Goal: Consume media (video, audio): Consume media (video, audio)

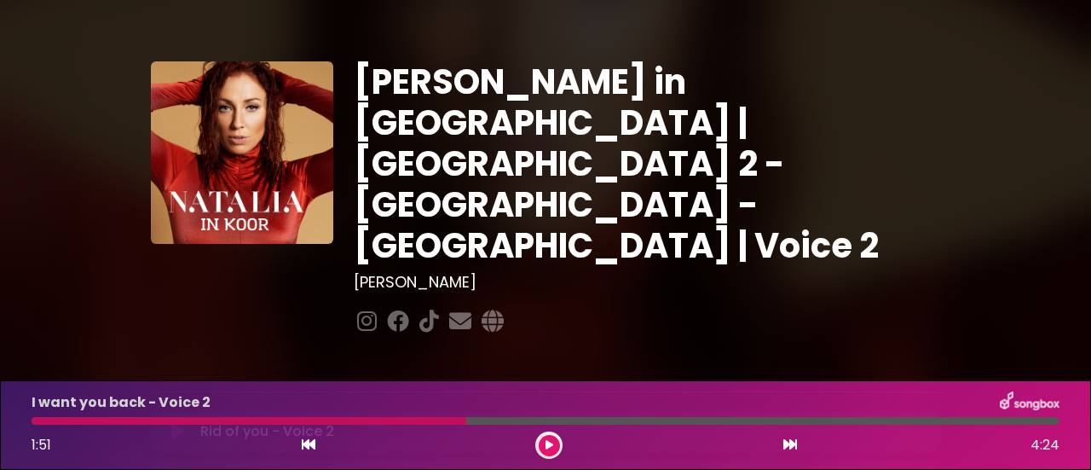
click at [547, 447] on icon at bounding box center [549, 445] width 8 height 10
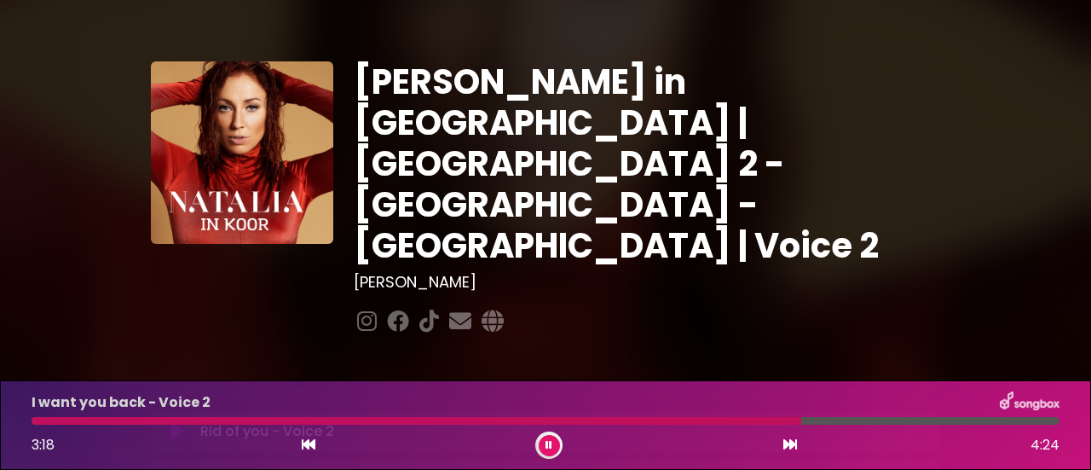
click at [745, 418] on div at bounding box center [416, 421] width 769 height 8
click at [791, 423] on div at bounding box center [459, 421] width 854 height 8
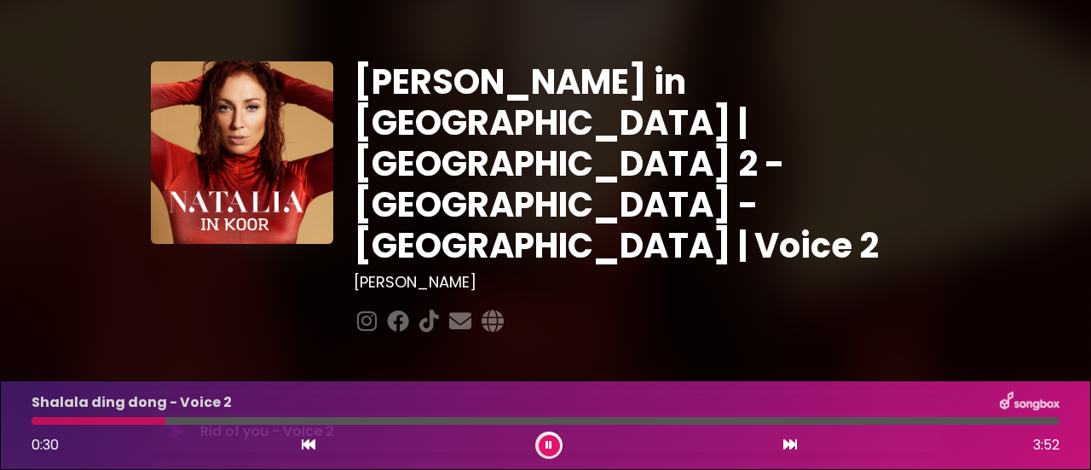
click at [545, 442] on icon at bounding box center [548, 445] width 7 height 10
click at [552, 446] on icon at bounding box center [549, 445] width 8 height 10
click at [89, 418] on div at bounding box center [102, 421] width 141 height 8
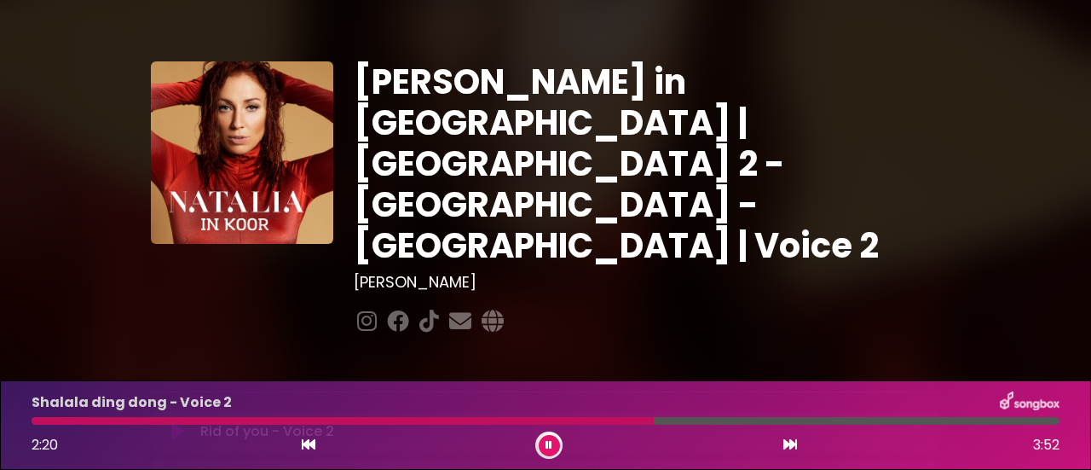
click at [567, 420] on div at bounding box center [343, 421] width 622 height 8
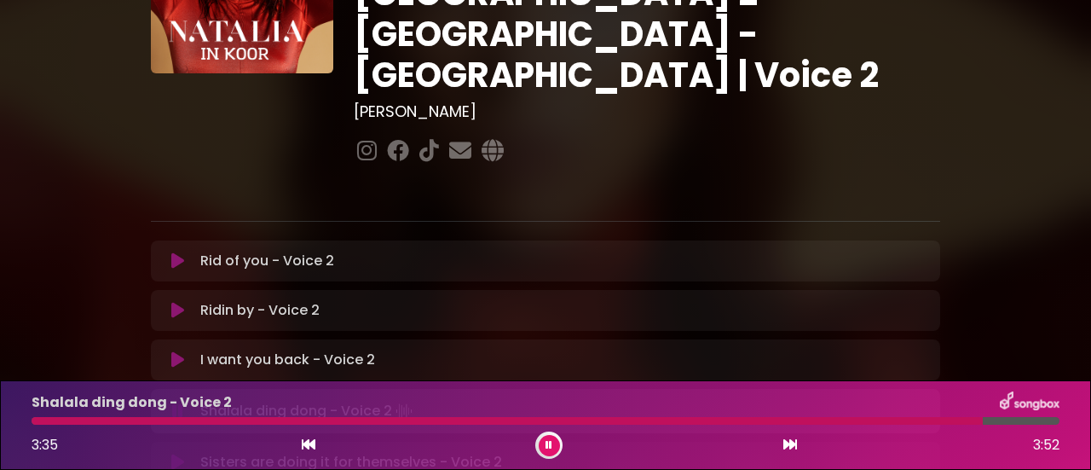
scroll to position [341, 0]
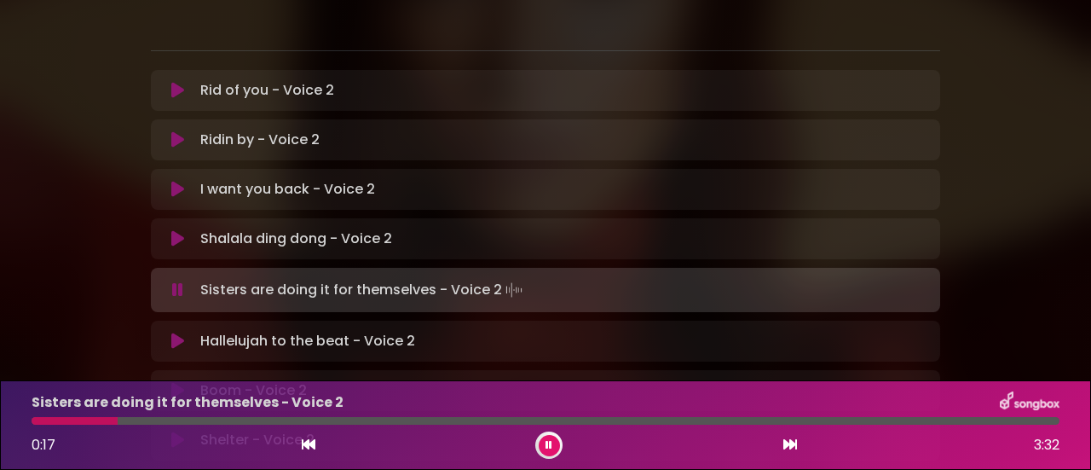
click at [32, 423] on div at bounding box center [75, 421] width 86 height 8
click at [32, 420] on div at bounding box center [48, 421] width 32 height 8
click at [226, 419] on div at bounding box center [156, 421] width 249 height 8
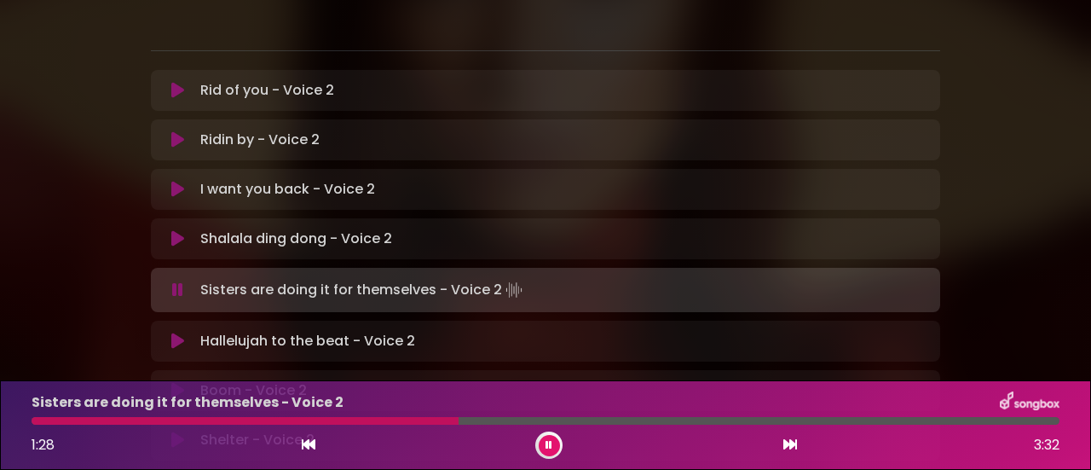
click at [373, 420] on div at bounding box center [245, 421] width 427 height 8
click at [479, 418] on div at bounding box center [290, 421] width 516 height 8
click at [479, 420] on div at bounding box center [293, 421] width 522 height 8
click at [578, 418] on div at bounding box center [402, 421] width 741 height 8
click at [443, 418] on div at bounding box center [340, 421] width 616 height 8
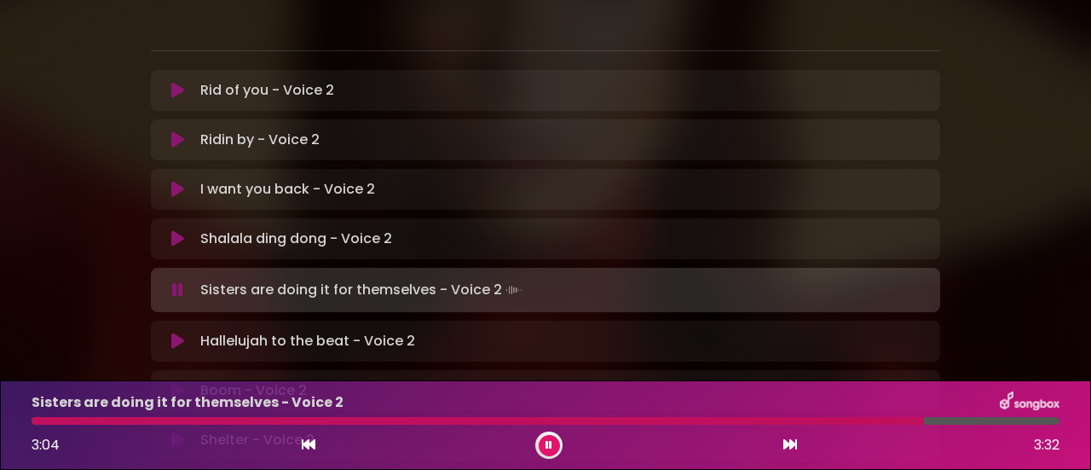
click at [846, 418] on div at bounding box center [478, 421] width 892 height 8
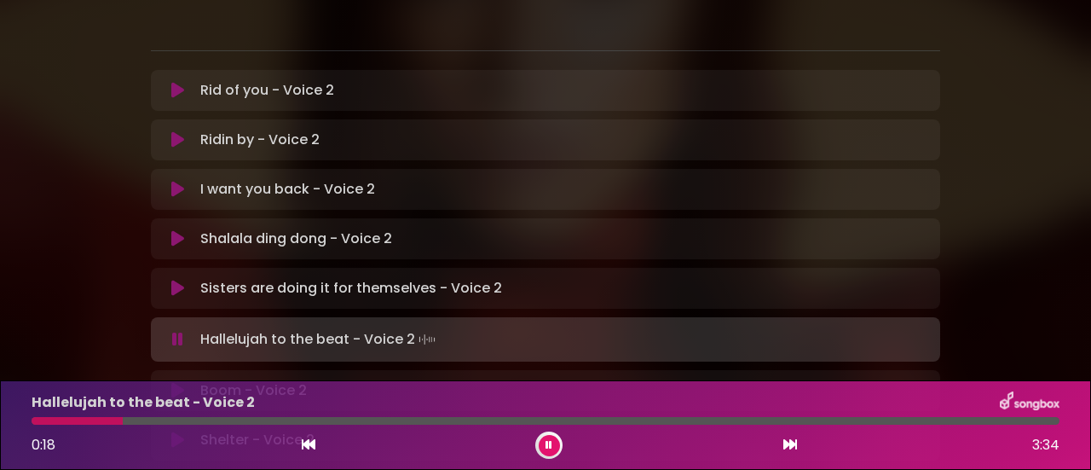
click at [55, 418] on div at bounding box center [77, 421] width 91 height 8
click at [63, 422] on div at bounding box center [75, 421] width 87 height 8
click at [312, 419] on div at bounding box center [230, 421] width 397 height 8
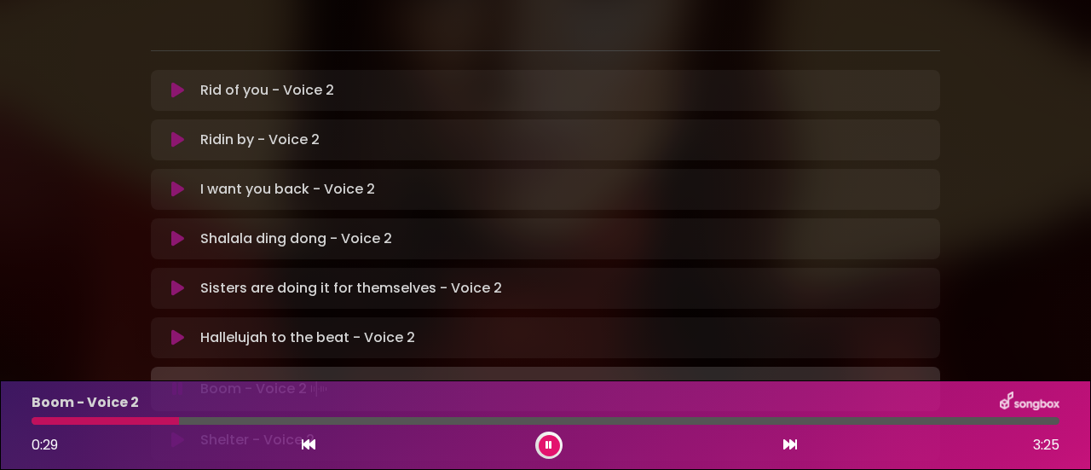
click at [124, 419] on div at bounding box center [105, 421] width 147 height 8
click at [172, 422] on div at bounding box center [131, 421] width 199 height 8
click at [147, 423] on div at bounding box center [118, 421] width 173 height 8
click at [155, 422] on div at bounding box center [122, 421] width 181 height 8
click at [316, 418] on div at bounding box center [211, 421] width 358 height 8
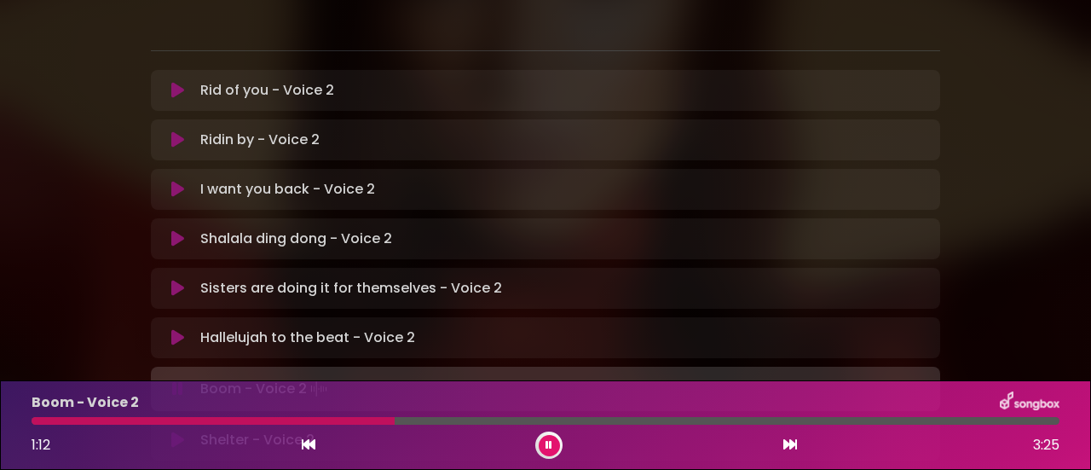
click at [302, 417] on div "Boom - Voice 2 1:12 3:25" at bounding box center [545, 424] width 1048 height 67
click at [312, 422] on div at bounding box center [215, 421] width 366 height 8
click at [412, 417] on div "Boom - Voice 2 1:38 3:25" at bounding box center [545, 424] width 1048 height 67
click at [412, 421] on div at bounding box center [280, 421] width 496 height 8
click at [341, 417] on div at bounding box center [234, 421] width 405 height 8
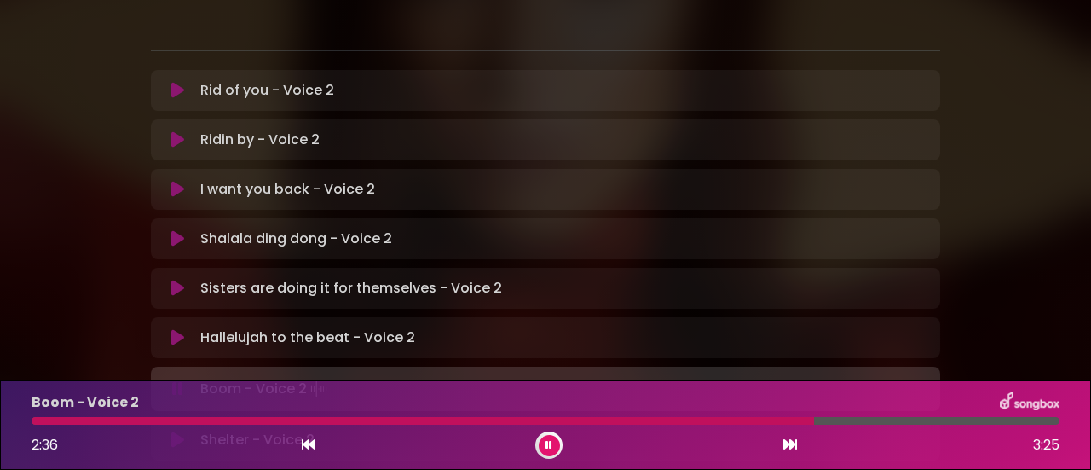
click at [678, 422] on div at bounding box center [423, 421] width 782 height 8
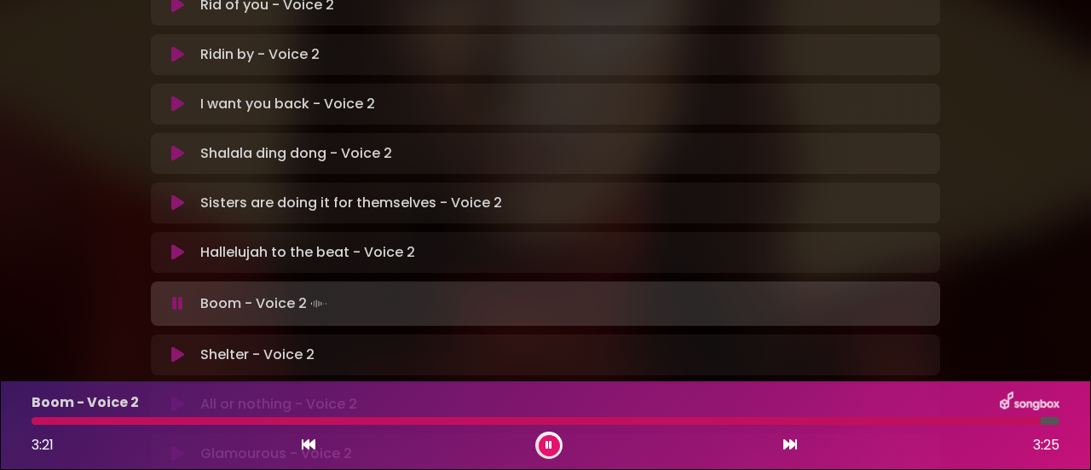
scroll to position [597, 0]
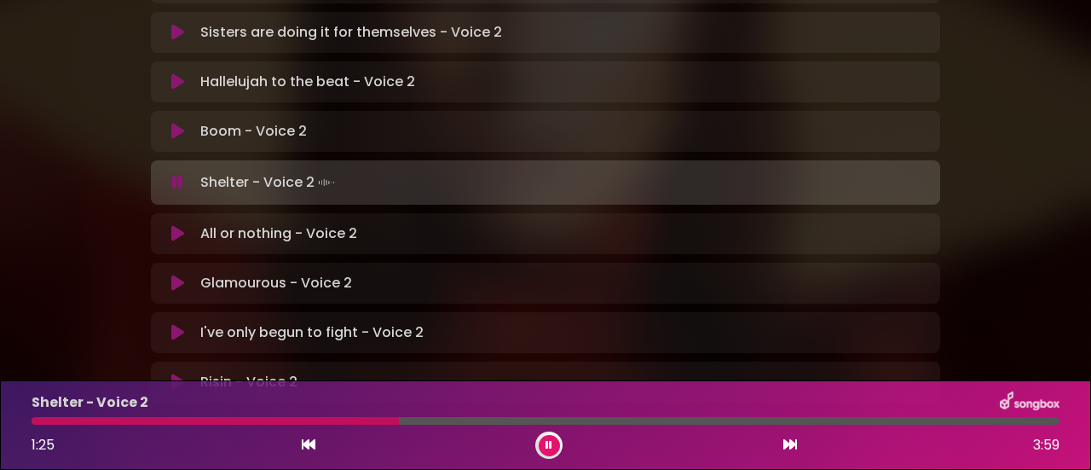
click at [312, 418] on div at bounding box center [215, 421] width 367 height 8
click at [290, 420] on div at bounding box center [203, 421] width 343 height 8
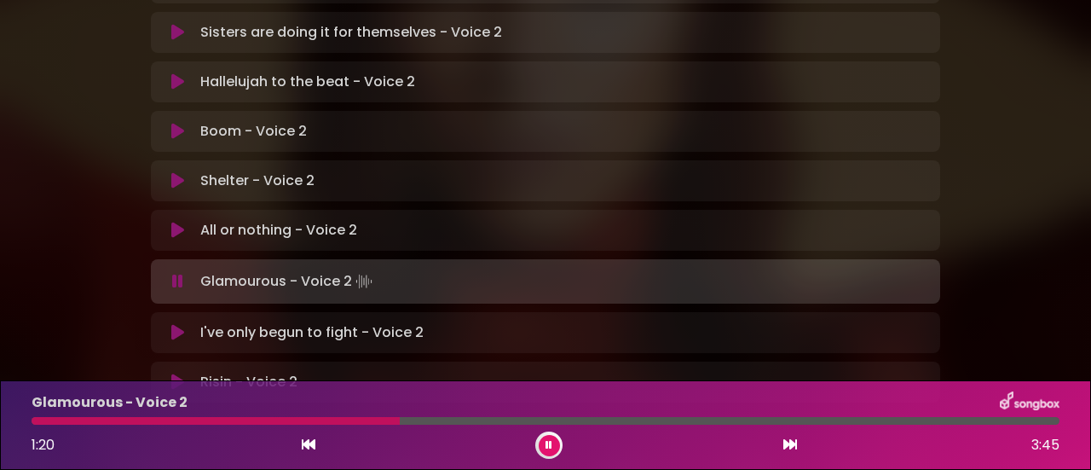
click at [305, 420] on div at bounding box center [216, 421] width 368 height 8
click at [292, 418] on div at bounding box center [200, 421] width 336 height 8
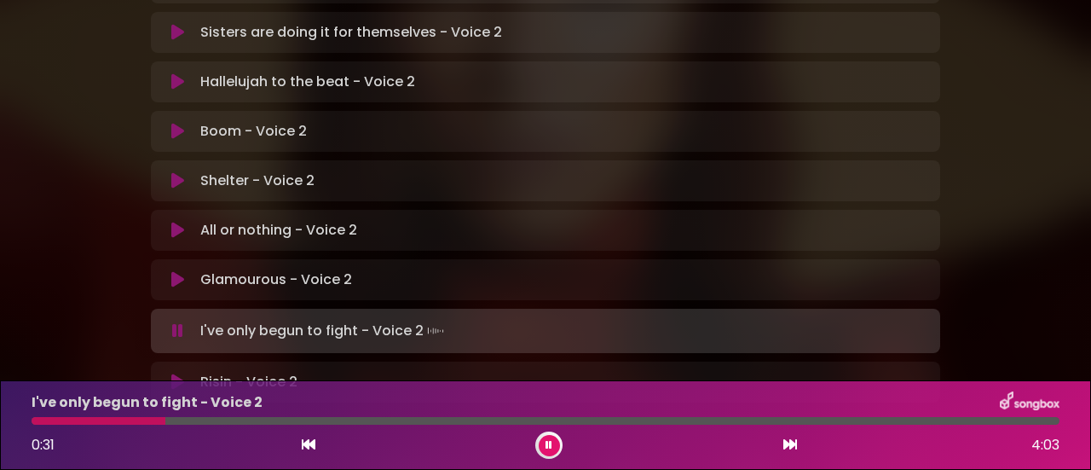
click at [78, 422] on div at bounding box center [99, 421] width 134 height 8
click at [179, 422] on div at bounding box center [133, 421] width 203 height 8
click at [344, 419] on div at bounding box center [243, 421] width 422 height 8
click at [280, 422] on div at bounding box center [195, 421] width 327 height 8
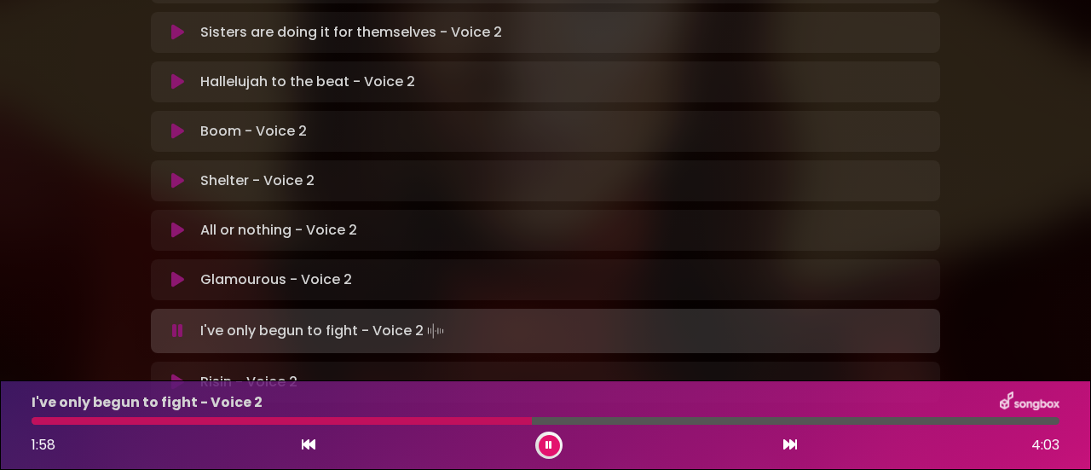
click at [458, 424] on div at bounding box center [282, 421] width 500 height 8
click at [506, 426] on div "I've only begun to fight - Voice 2 2:21 4:03" at bounding box center [545, 424] width 1048 height 67
click at [510, 421] on div at bounding box center [333, 421] width 602 height 8
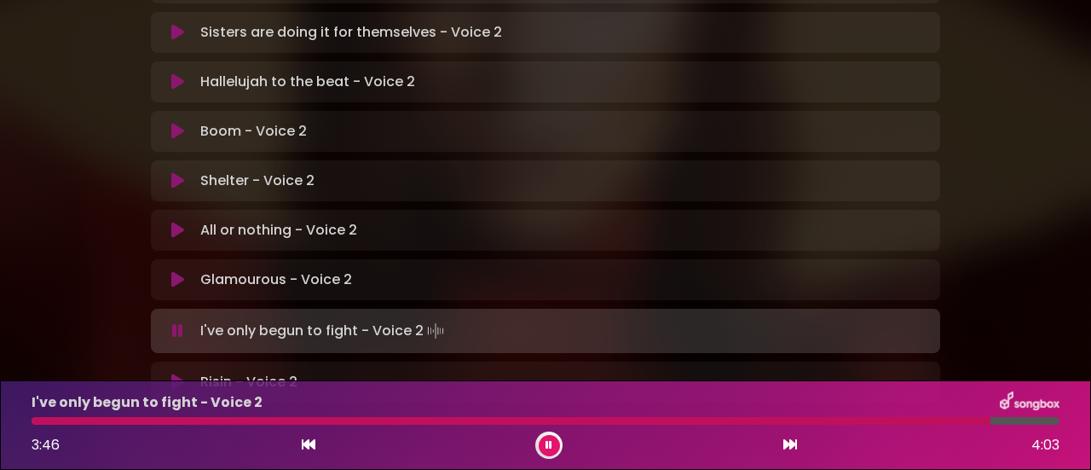
click at [838, 422] on div at bounding box center [546, 421] width 1028 height 8
click at [787, 422] on div at bounding box center [441, 421] width 818 height 8
click at [762, 418] on div at bounding box center [459, 421] width 855 height 8
click at [752, 420] on div at bounding box center [459, 421] width 854 height 8
click at [809, 420] on div at bounding box center [546, 421] width 1028 height 8
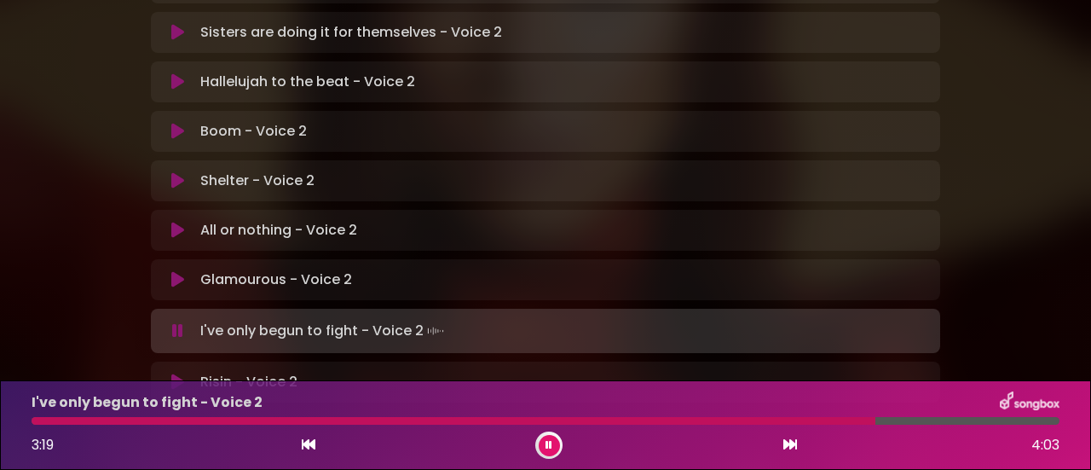
click at [743, 420] on div at bounding box center [454, 421] width 844 height 8
click at [777, 420] on div at bounding box center [546, 421] width 1028 height 8
click at [799, 422] on div at bounding box center [546, 421] width 1028 height 8
click at [827, 418] on div at bounding box center [546, 421] width 1028 height 8
click at [793, 419] on div at bounding box center [443, 421] width 822 height 8
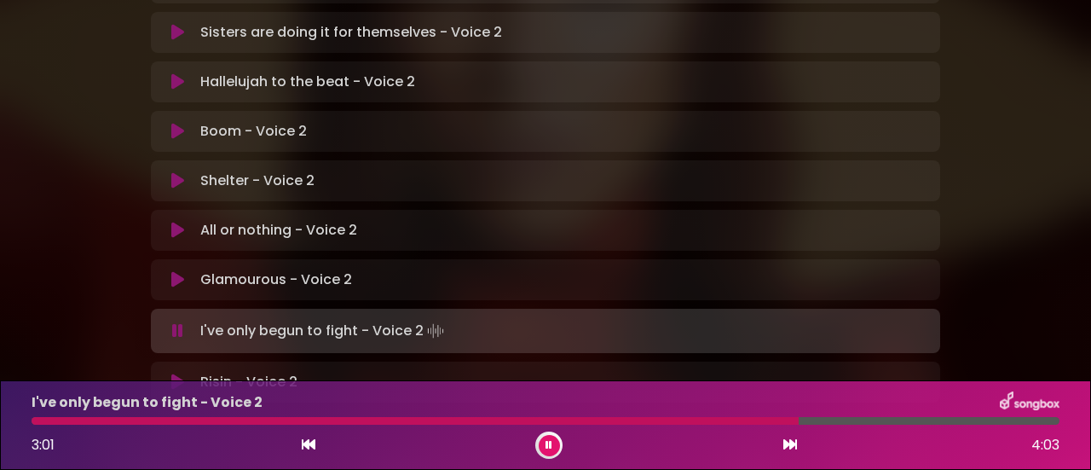
click at [811, 421] on div at bounding box center [546, 421] width 1028 height 8
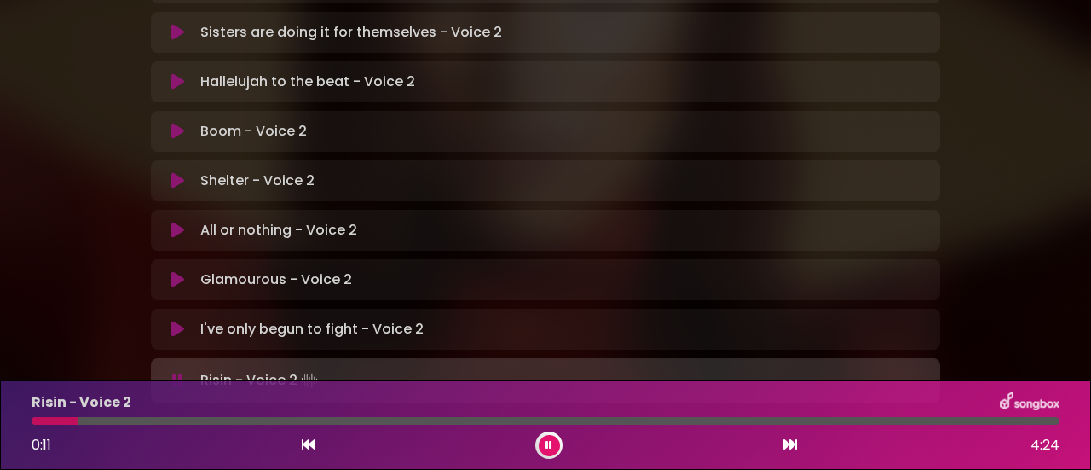
click at [43, 421] on div at bounding box center [55, 421] width 46 height 8
click at [131, 421] on div at bounding box center [128, 421] width 193 height 8
click at [184, 419] on div at bounding box center [128, 421] width 193 height 8
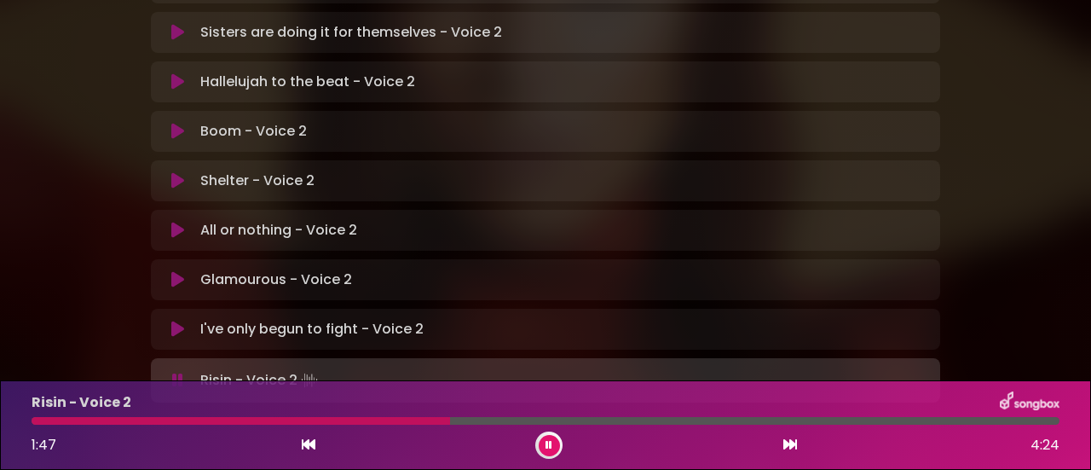
click at [361, 418] on div at bounding box center [546, 421] width 1028 height 8
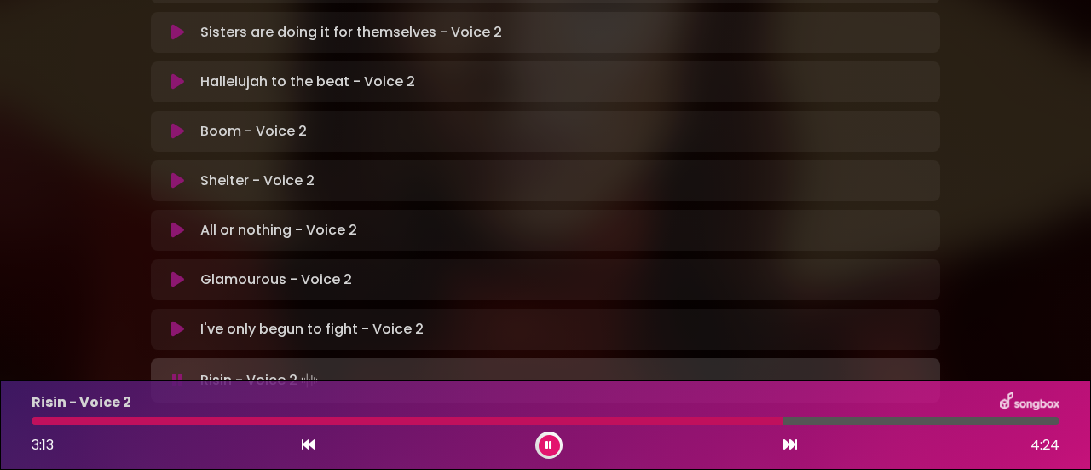
click at [680, 422] on div at bounding box center [408, 421] width 752 height 8
click at [818, 418] on div at bounding box center [493, 421] width 923 height 8
